Goal: Register for event/course

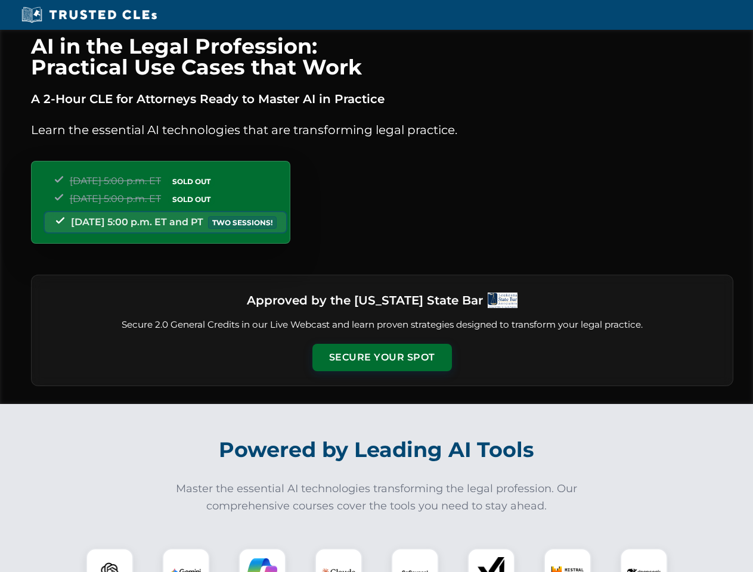
click at [382, 358] on button "Secure Your Spot" at bounding box center [381, 357] width 139 height 27
click at [110, 560] on img at bounding box center [109, 572] width 35 height 35
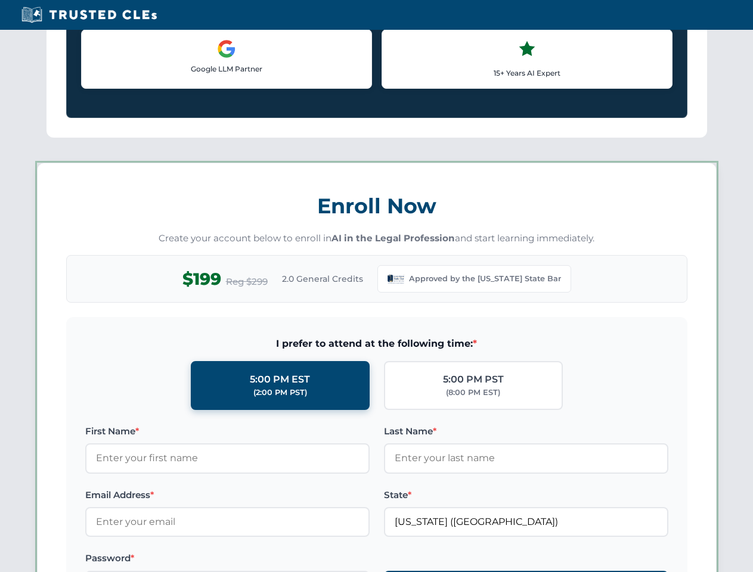
click at [339, 560] on label "Password *" at bounding box center [227, 558] width 284 height 14
